Goal: Task Accomplishment & Management: Complete application form

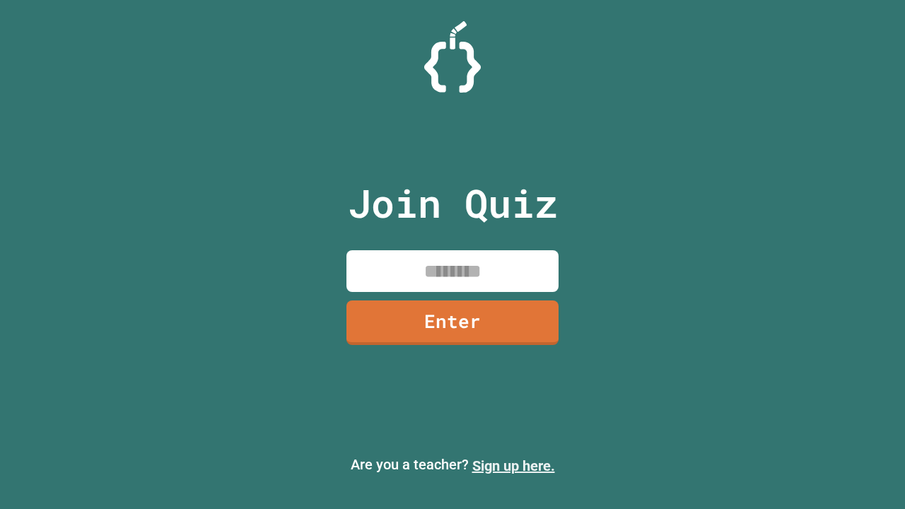
click at [513, 466] on link "Sign up here." at bounding box center [513, 465] width 83 height 17
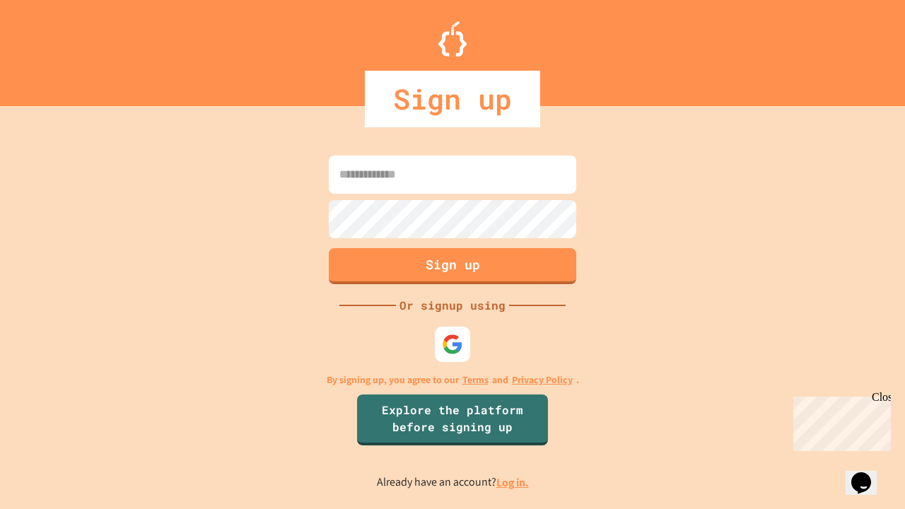
click at [513, 482] on link "Log in." at bounding box center [512, 482] width 33 height 15
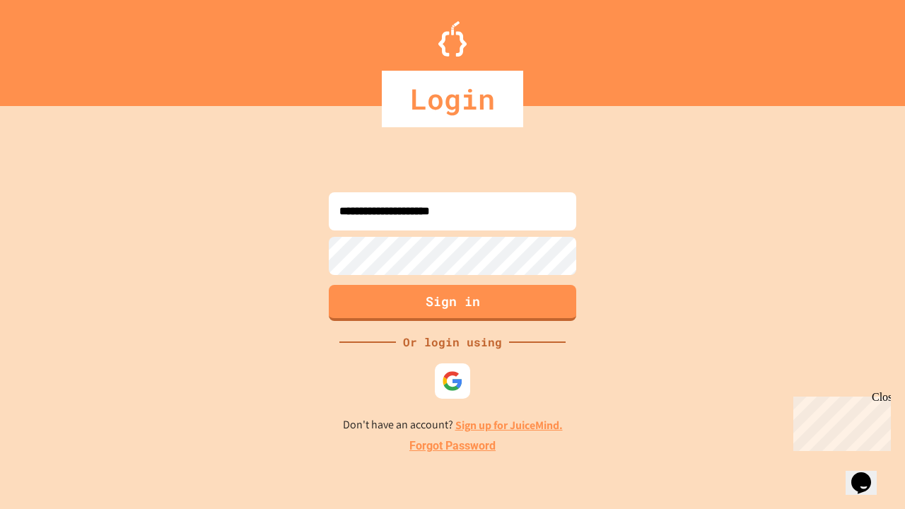
type input "**********"
